Goal: Transaction & Acquisition: Purchase product/service

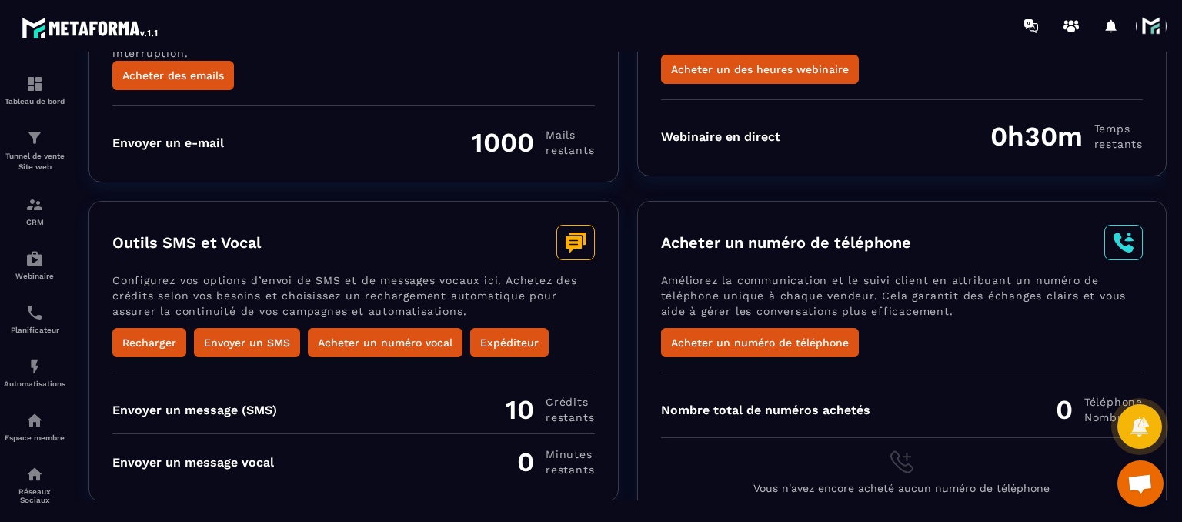
scroll to position [208, 0]
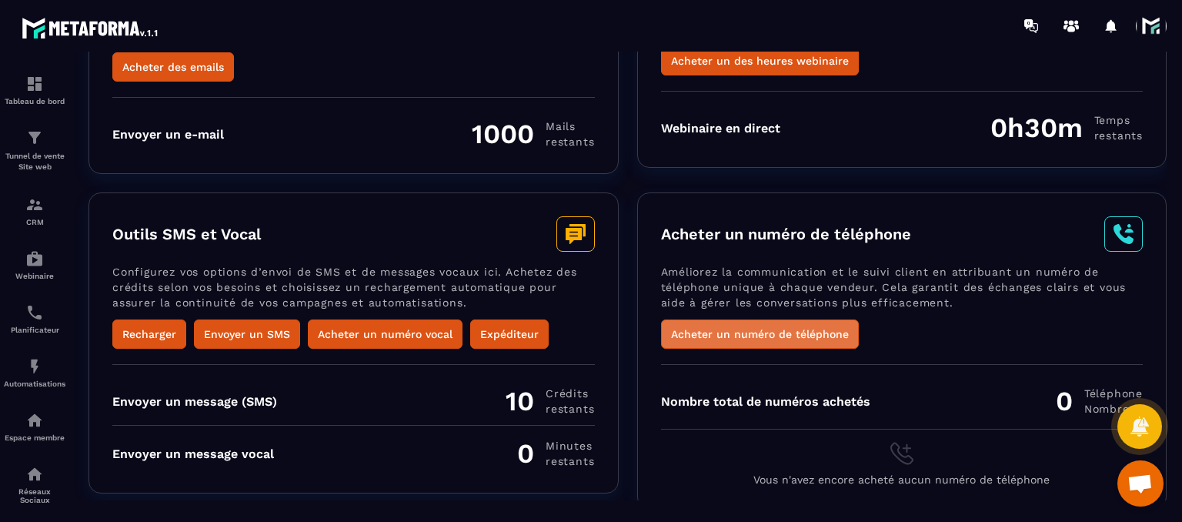
click at [702, 319] on button "Acheter un numéro de téléphone" at bounding box center [760, 333] width 198 height 29
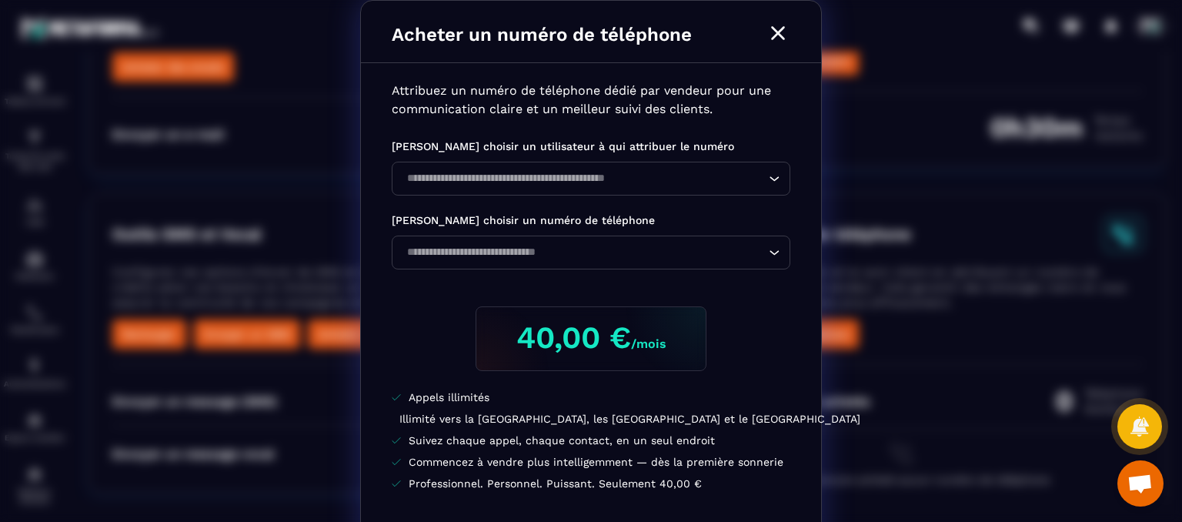
scroll to position [77, 0]
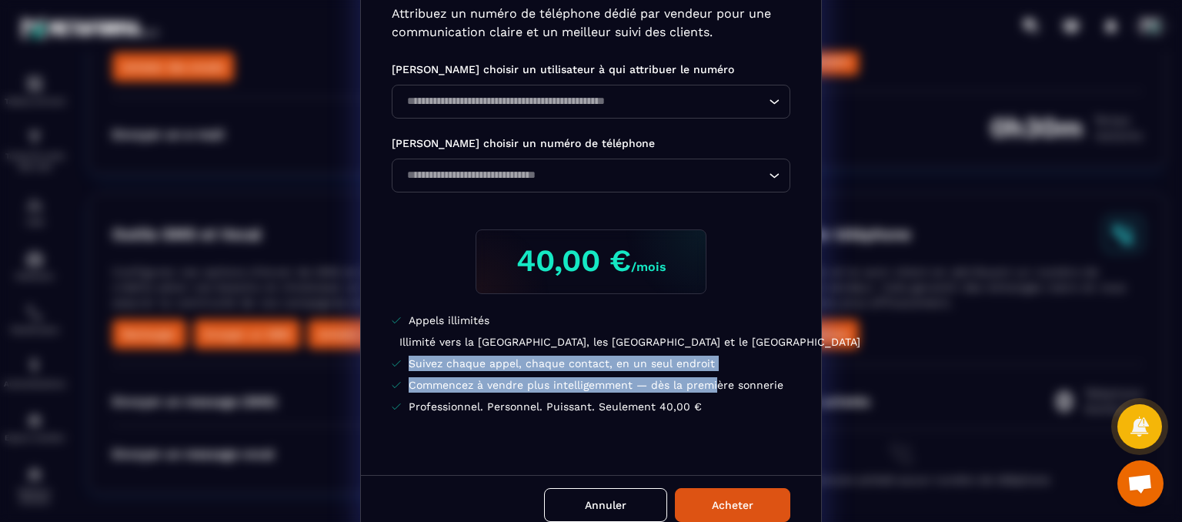
drag, startPoint x: 393, startPoint y: 355, endPoint x: 709, endPoint y: 378, distance: 317.2
click at [709, 378] on ul "Appels illimités Illimité vers la [GEOGRAPHIC_DATA], les [GEOGRAPHIC_DATA] et l…" at bounding box center [591, 363] width 399 height 102
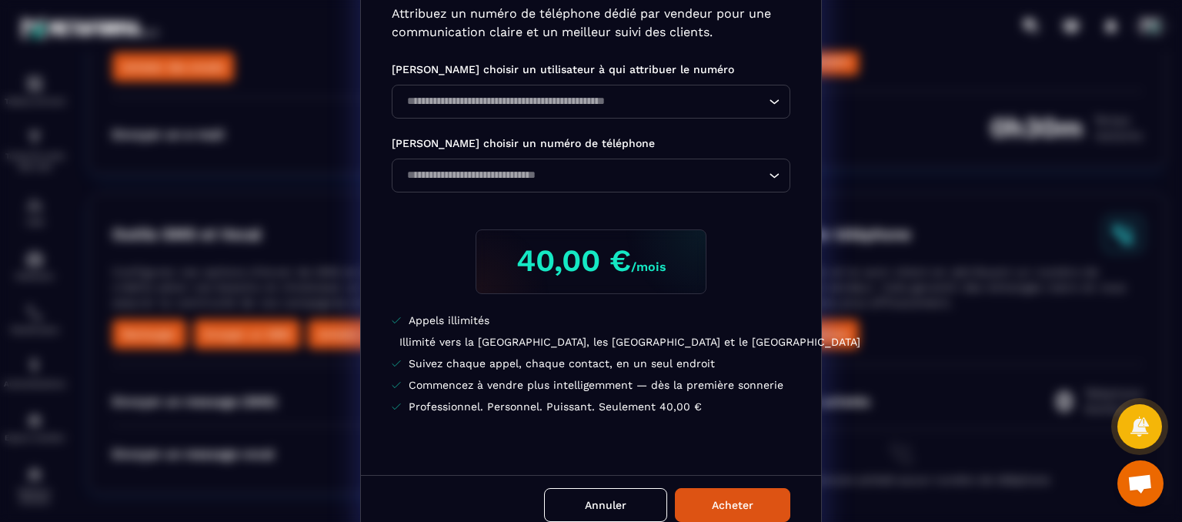
click at [737, 391] on li "Commencez à vendre plus intelligemment — dès la première sonnerie" at bounding box center [591, 384] width 399 height 15
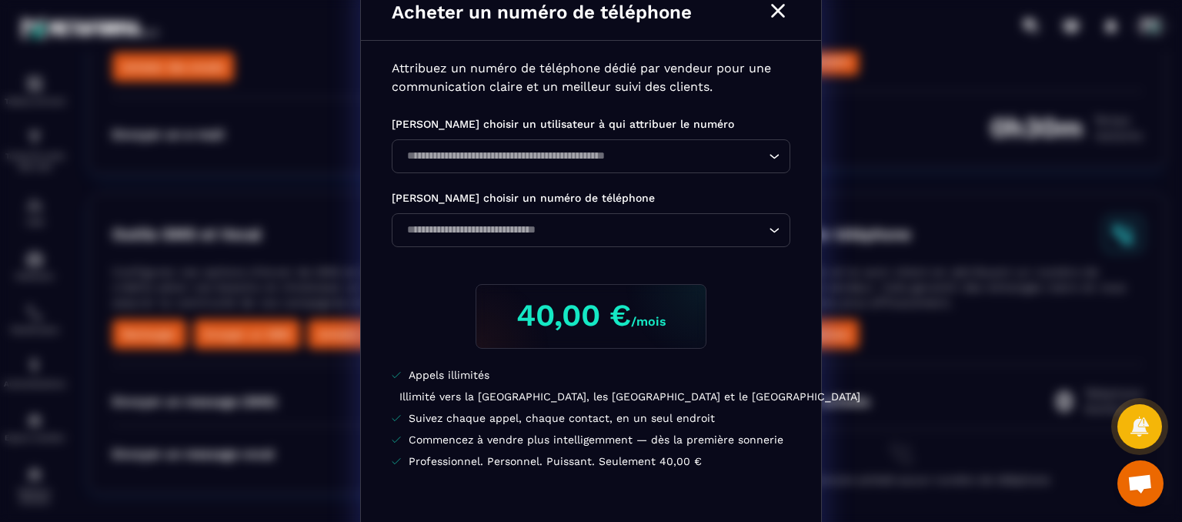
scroll to position [0, 0]
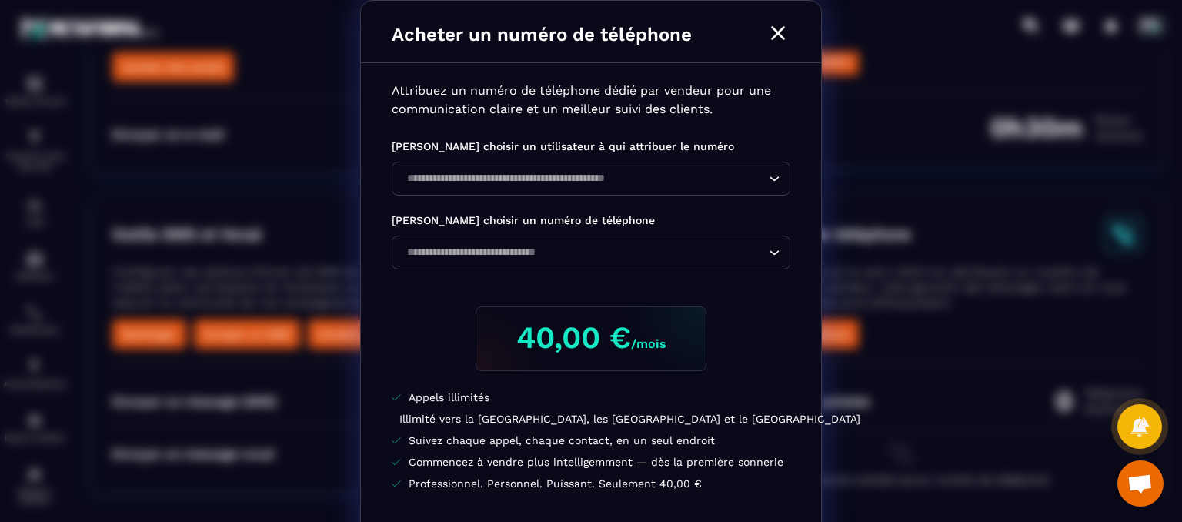
click at [772, 30] on icon "Modal window" at bounding box center [778, 33] width 25 height 25
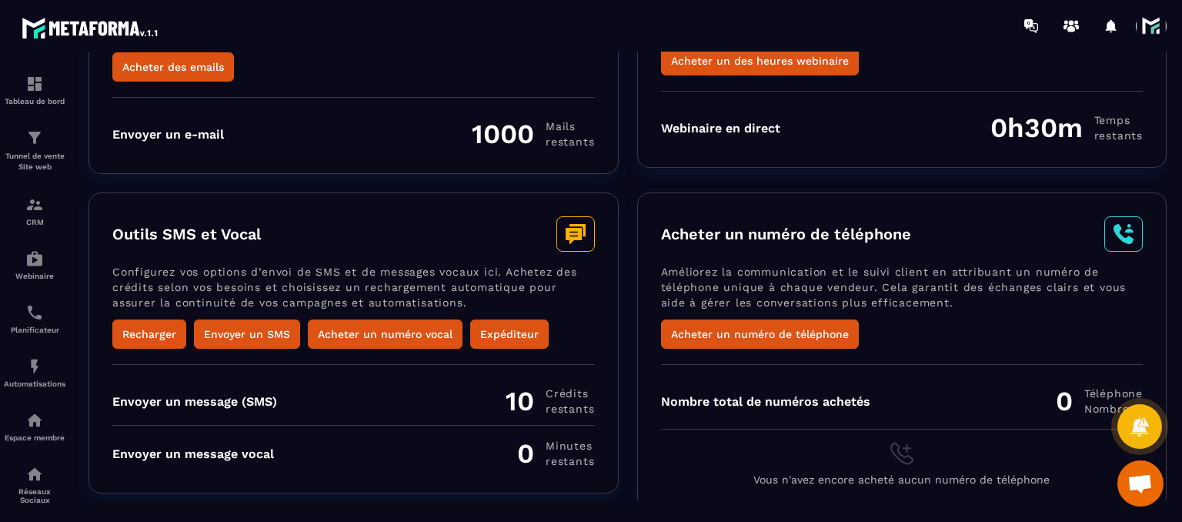
click at [1143, 34] on span at bounding box center [1151, 26] width 31 height 31
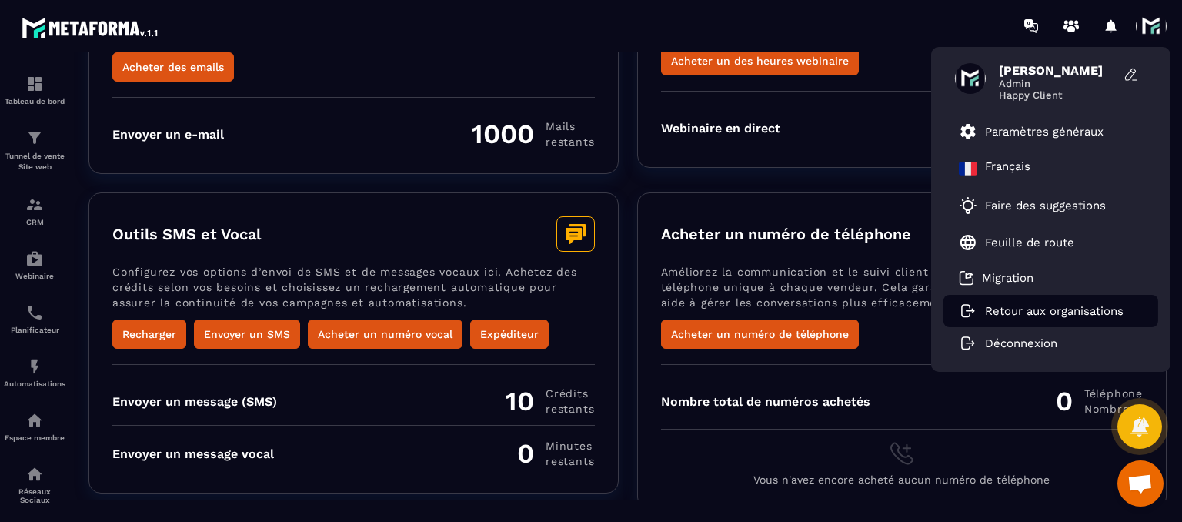
click at [1015, 314] on p "Retour aux organisations" at bounding box center [1054, 311] width 139 height 14
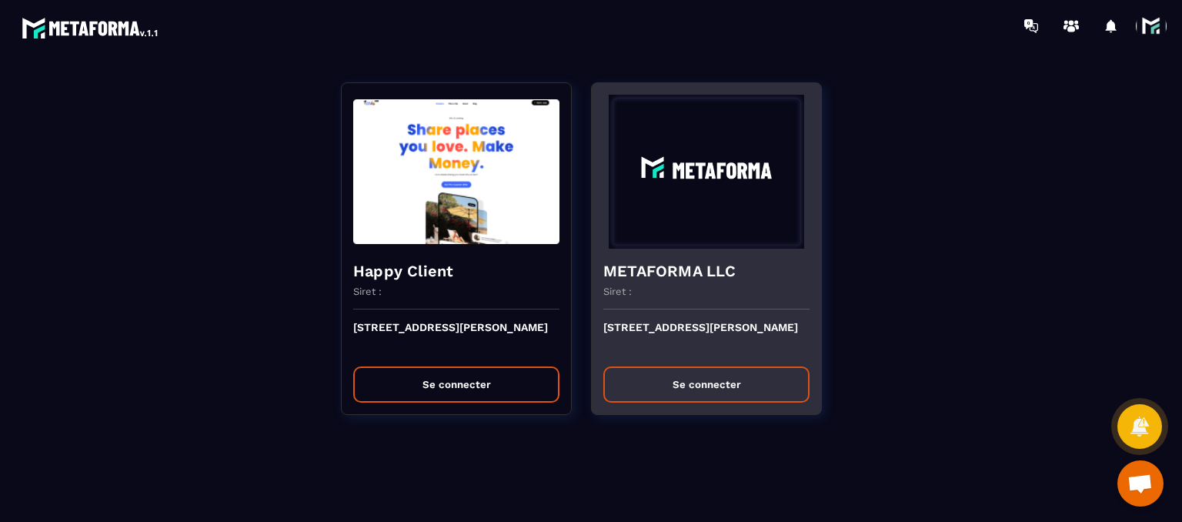
click at [707, 375] on button "Se connecter" at bounding box center [706, 384] width 206 height 36
